Goal: Information Seeking & Learning: Learn about a topic

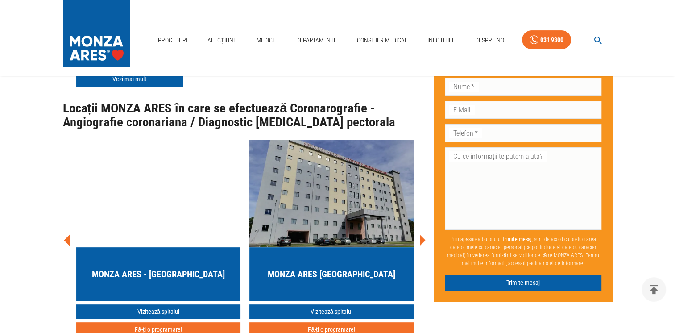
scroll to position [3657, 0]
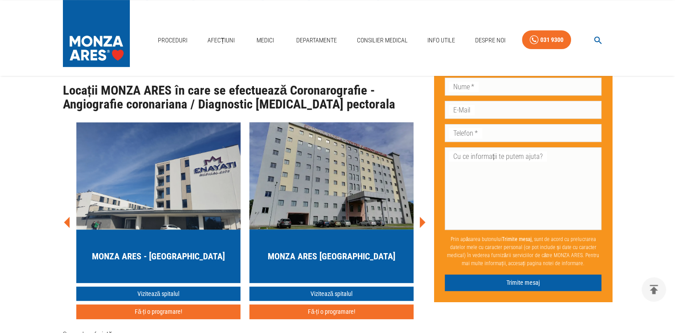
click at [128, 70] on link "Vezi mai mult" at bounding box center [129, 61] width 107 height 17
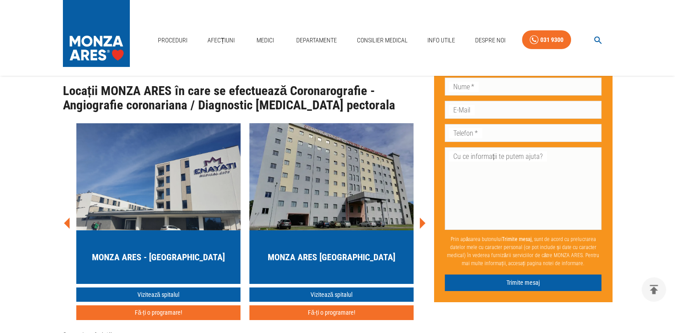
scroll to position [3116, 0]
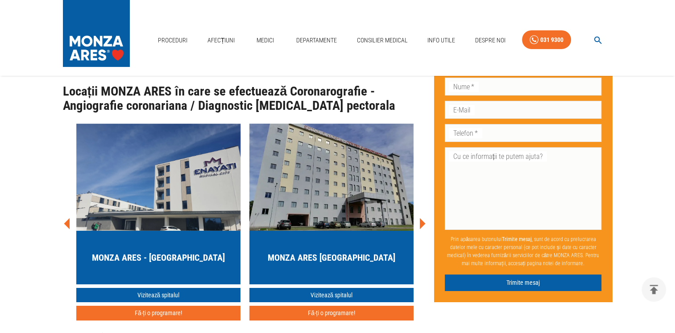
click at [250, 57] on link "Vezi mai mult" at bounding box center [245, 48] width 107 height 17
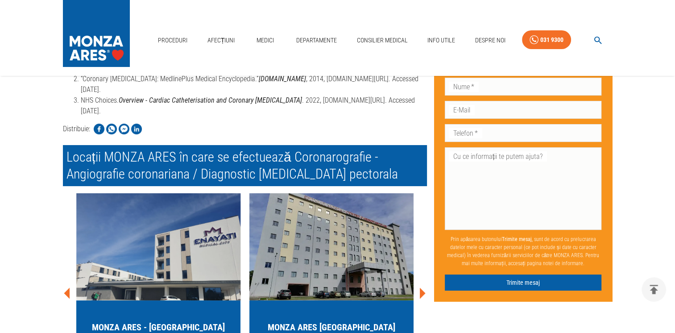
scroll to position [3377, 0]
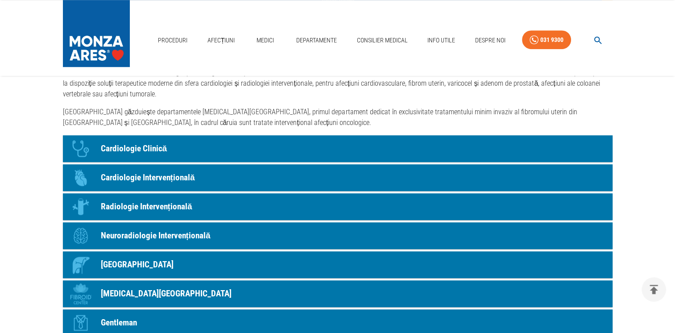
scroll to position [684, 0]
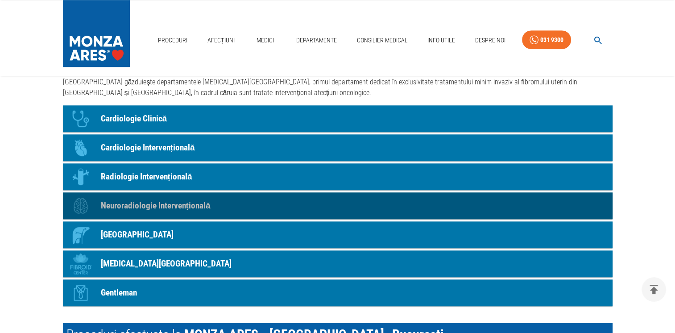
click at [169, 212] on p "Neuroradiologie Intervențională" at bounding box center [156, 205] width 110 height 13
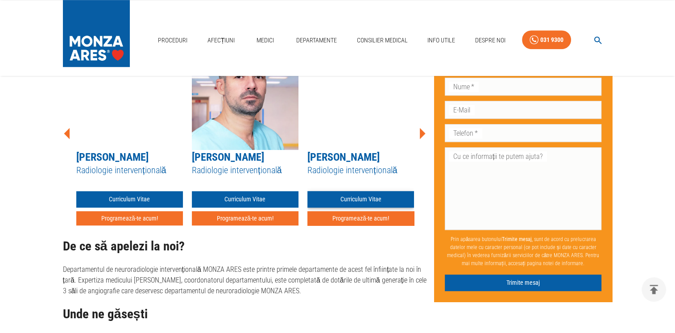
scroll to position [565, 0]
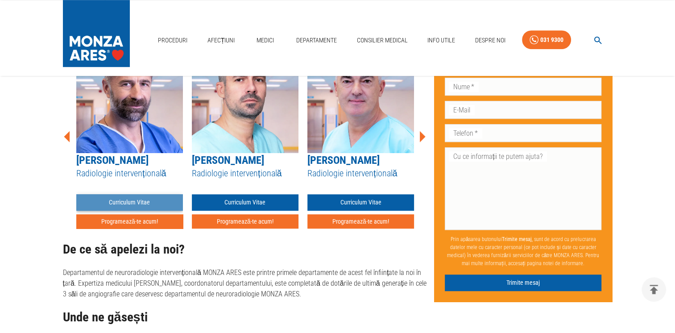
click at [123, 211] on link "Curriculum Vitae" at bounding box center [129, 202] width 107 height 17
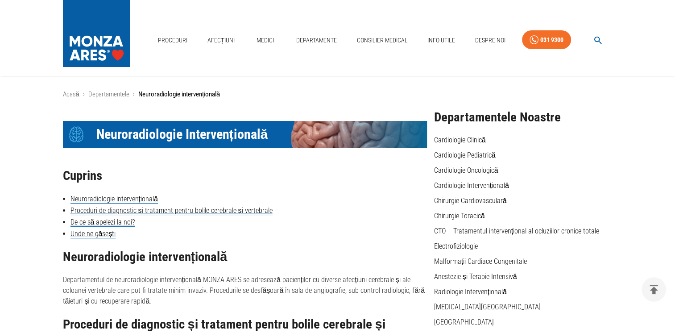
scroll to position [565, 0]
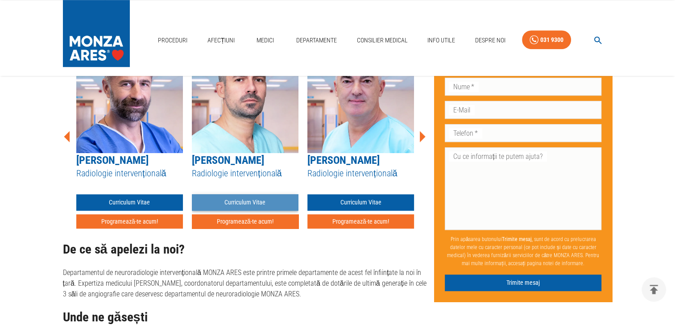
click at [246, 211] on link "Curriculum Vitae" at bounding box center [245, 202] width 107 height 17
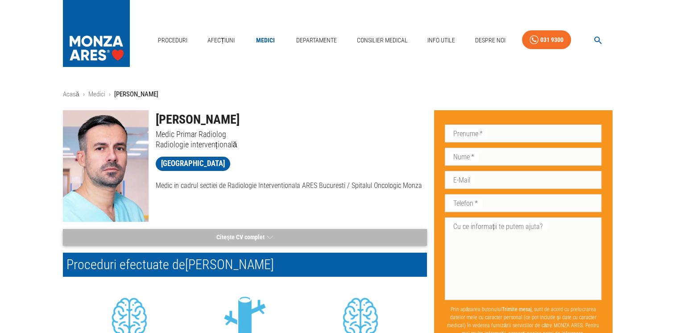
click at [242, 237] on button "Citește CV complet" at bounding box center [245, 237] width 364 height 17
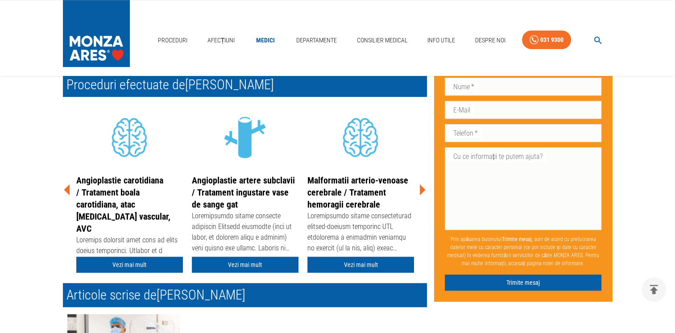
scroll to position [595, 0]
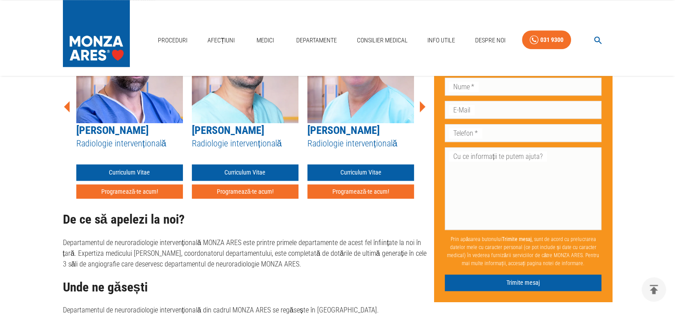
scroll to position [565, 0]
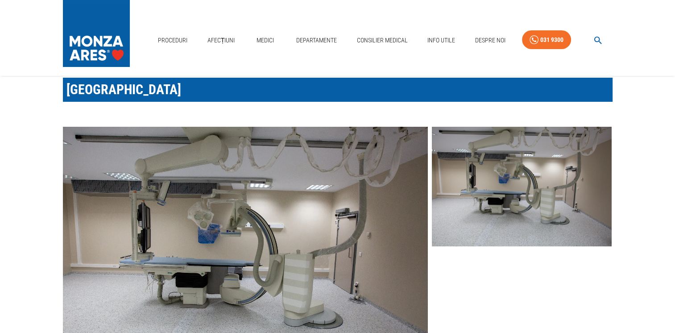
scroll to position [30, 0]
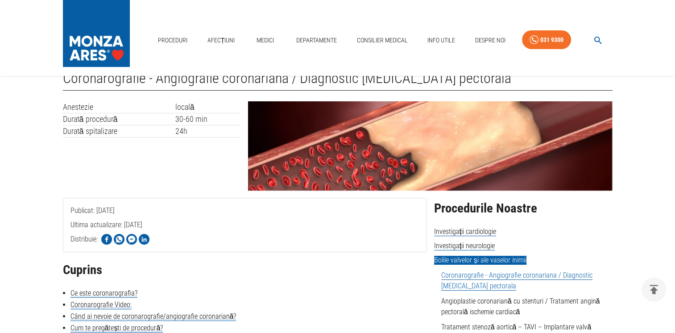
scroll to position [3377, 0]
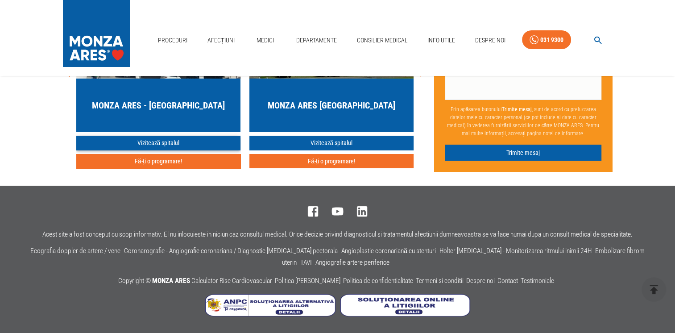
click at [160, 150] on link "Vizitează spitalul" at bounding box center [158, 143] width 164 height 15
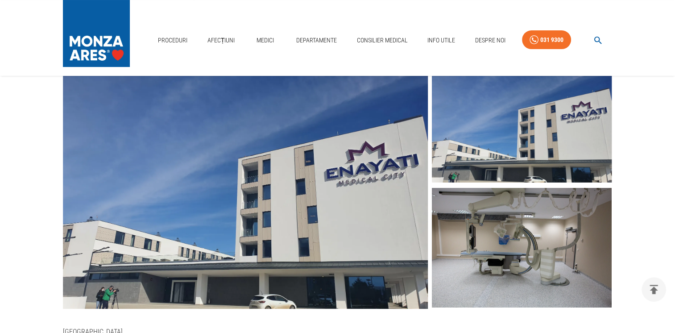
scroll to position [119, 0]
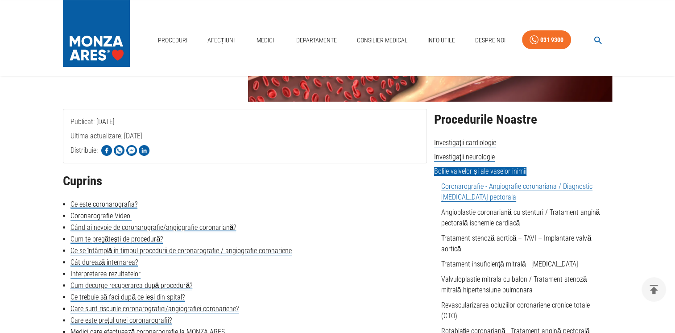
scroll to position [3377, 0]
